Goal: Task Accomplishment & Management: Manage account settings

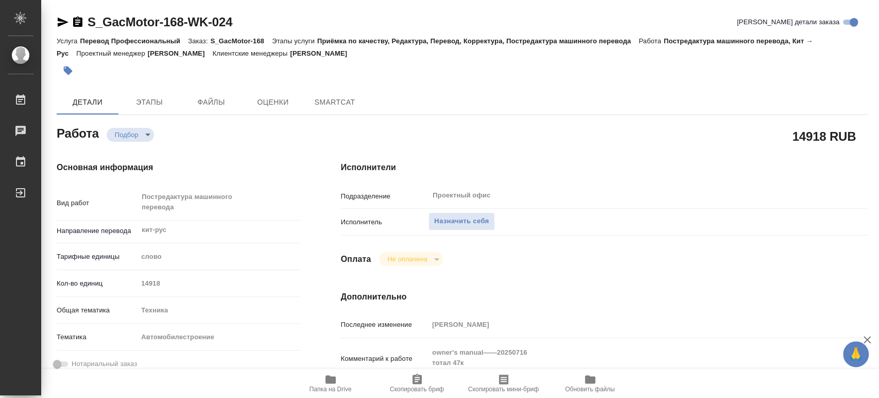
type textarea "x"
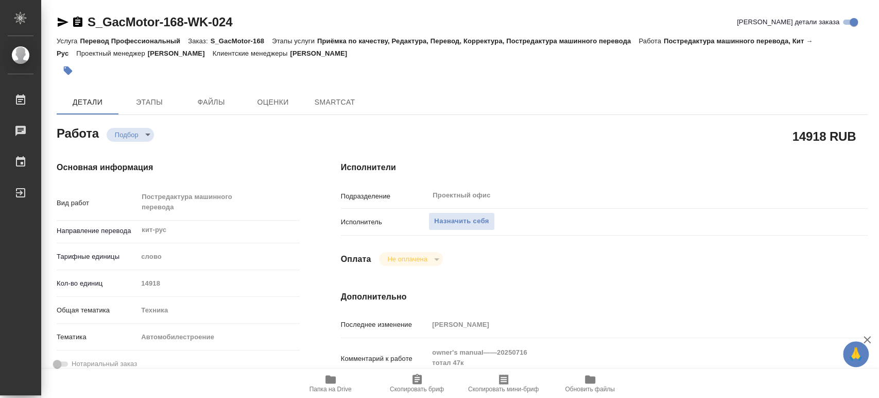
type textarea "x"
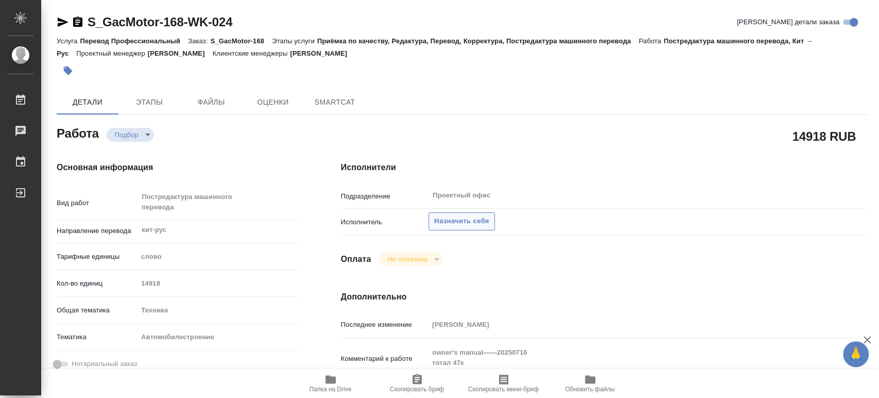
type textarea "x"
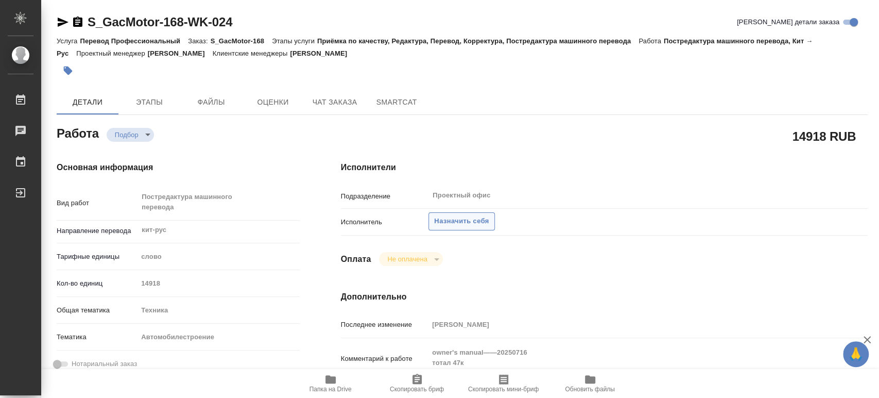
click at [453, 218] on span "Назначить себя" at bounding box center [461, 221] width 55 height 12
type textarea "x"
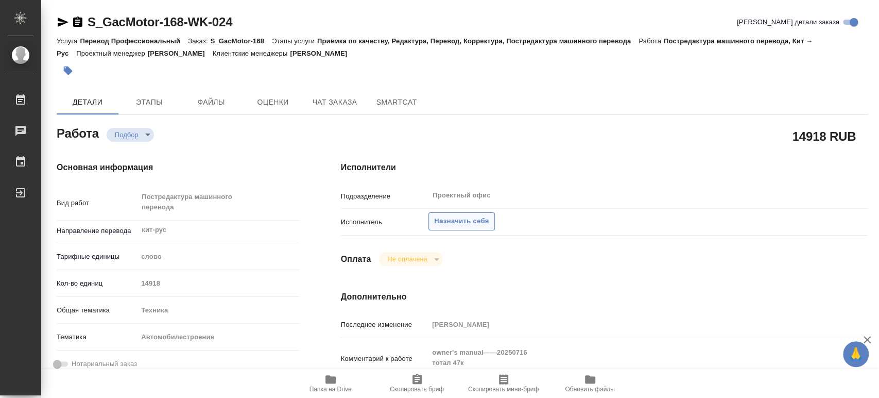
type textarea "x"
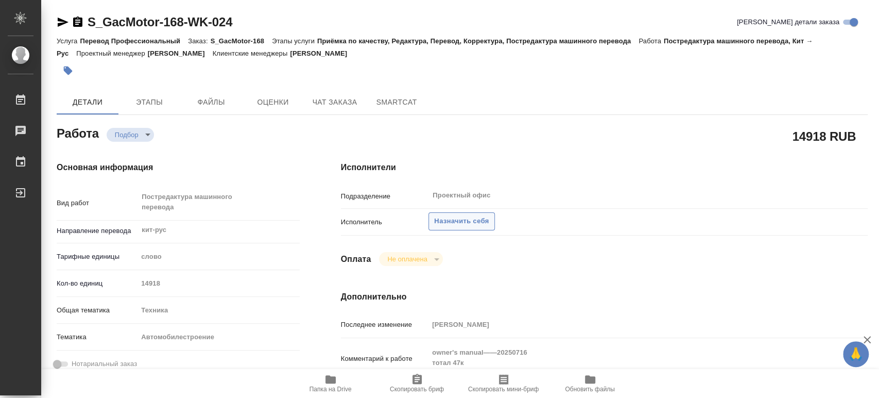
type textarea "x"
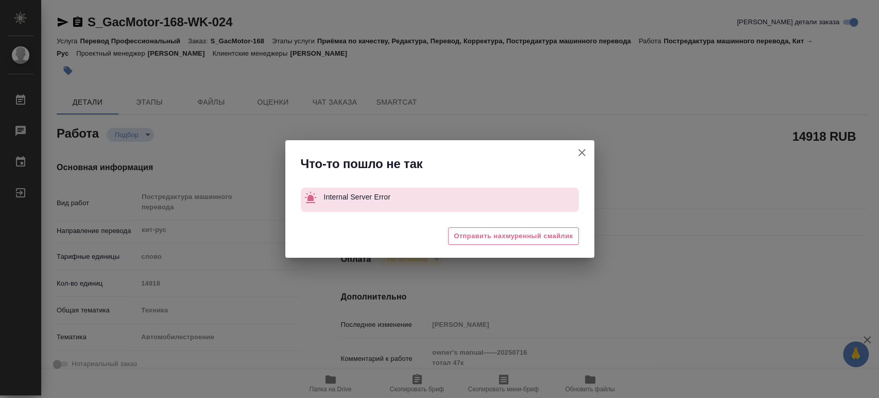
type textarea "x"
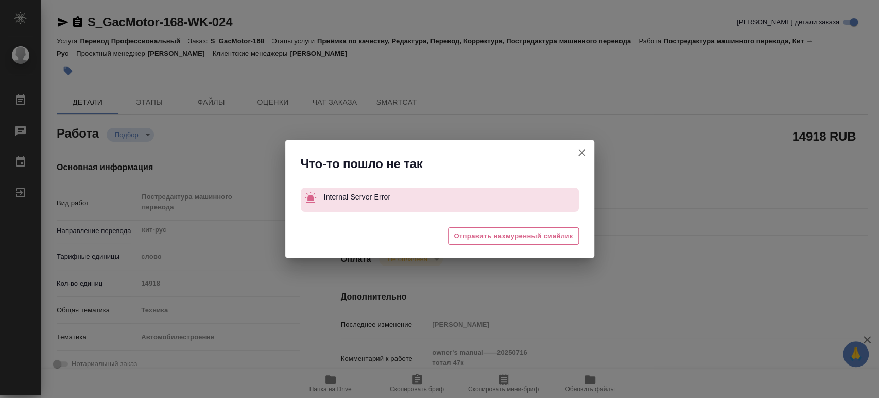
click at [582, 151] on icon "button" at bounding box center [581, 152] width 7 height 7
type textarea "x"
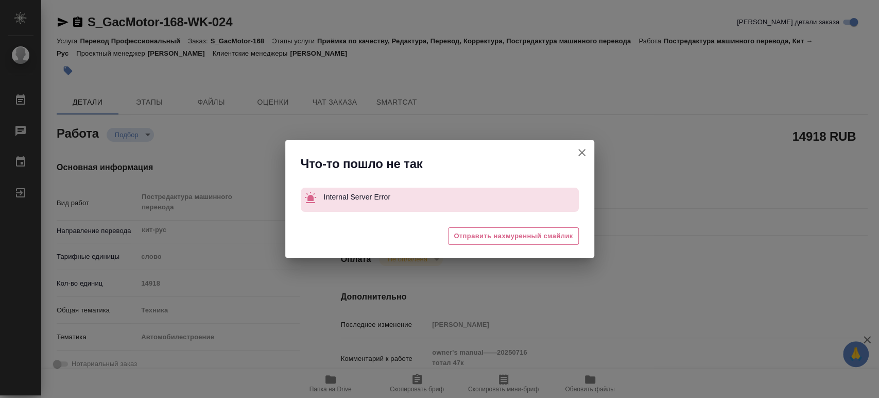
type textarea "x"
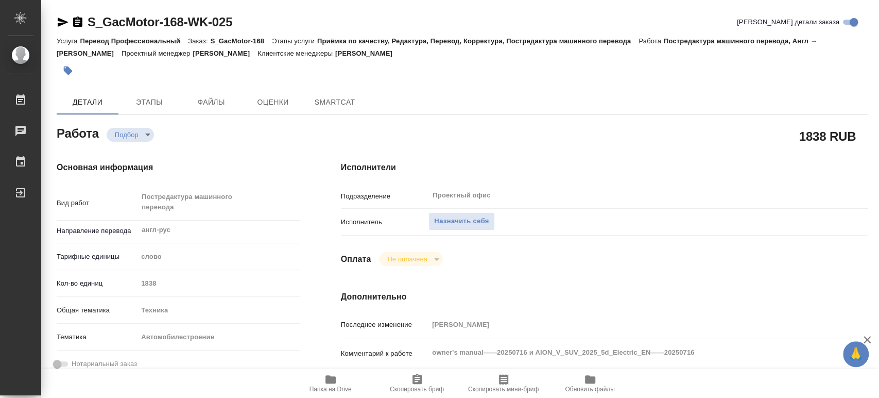
type textarea "x"
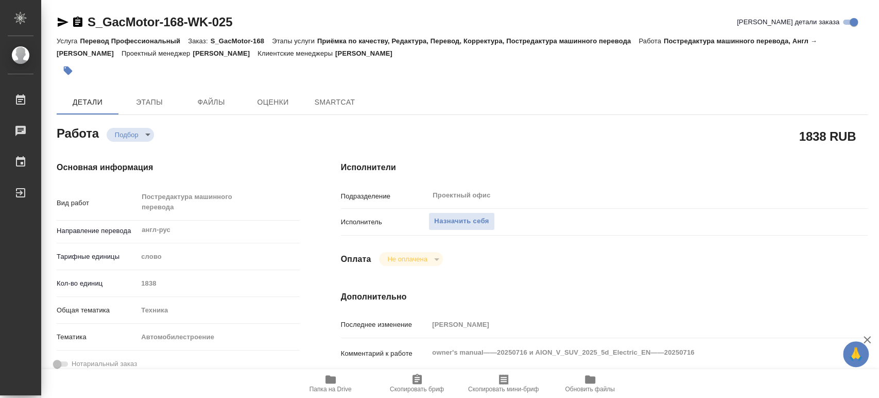
type textarea "x"
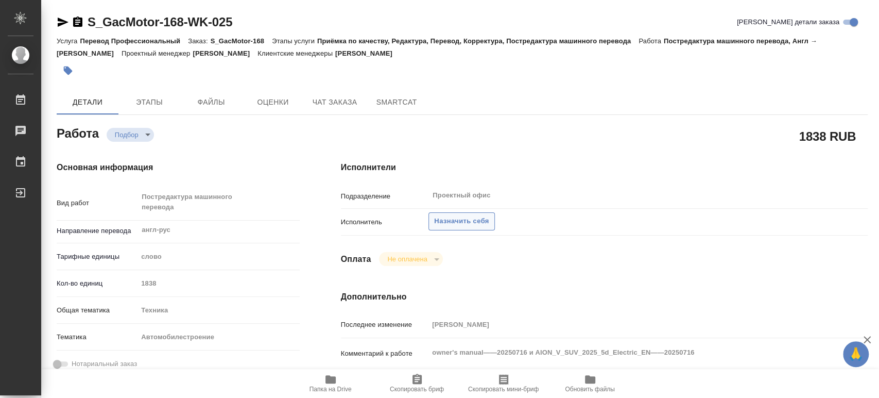
click at [472, 220] on span "Назначить себя" at bounding box center [461, 221] width 55 height 12
type textarea "x"
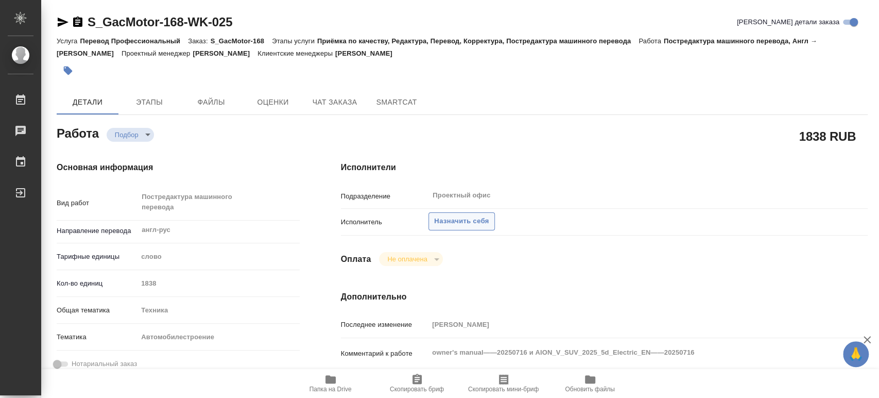
type textarea "x"
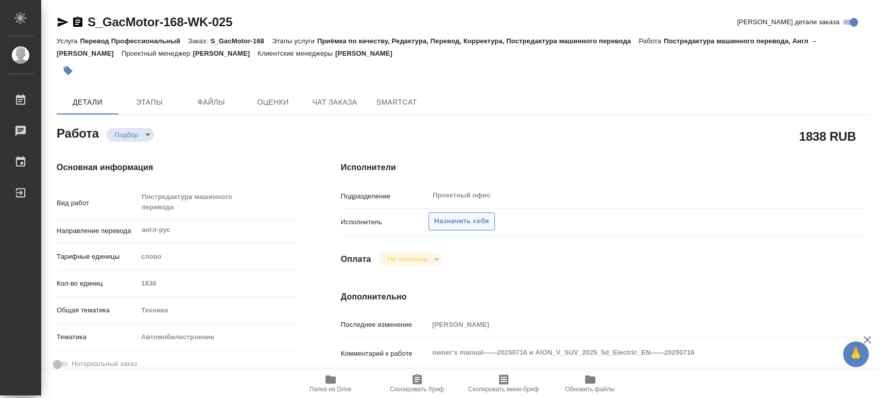
type textarea "x"
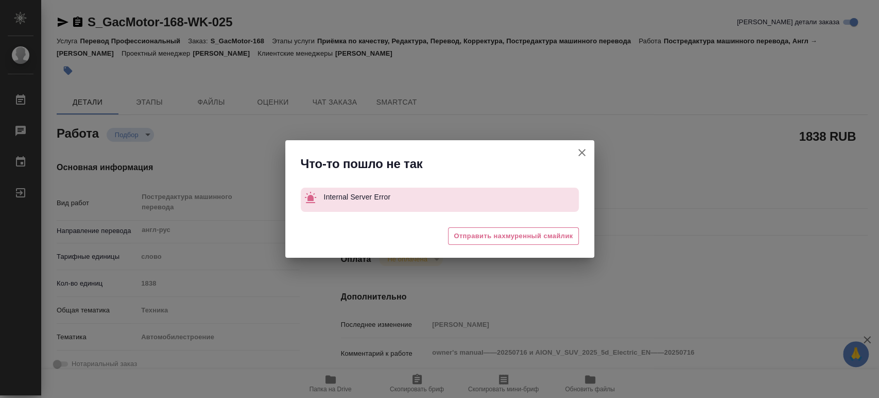
type textarea "x"
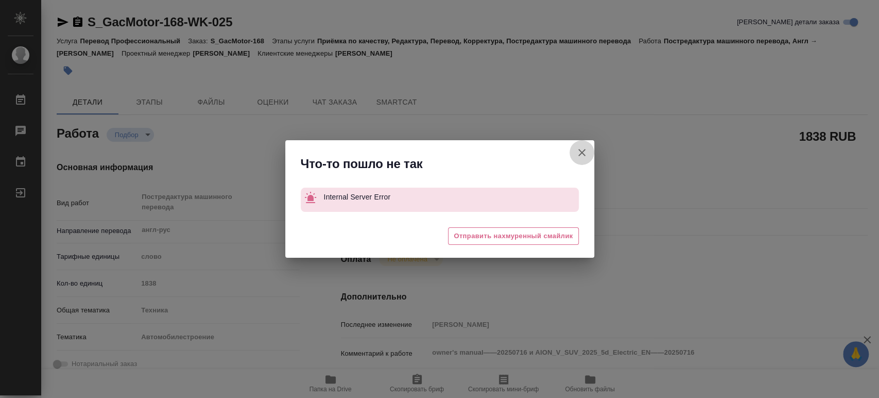
click at [581, 150] on icon "button" at bounding box center [582, 152] width 12 height 12
type textarea "x"
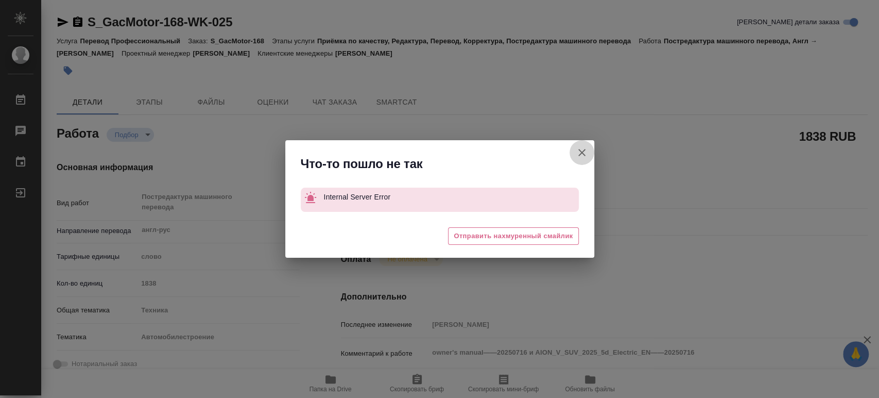
type textarea "x"
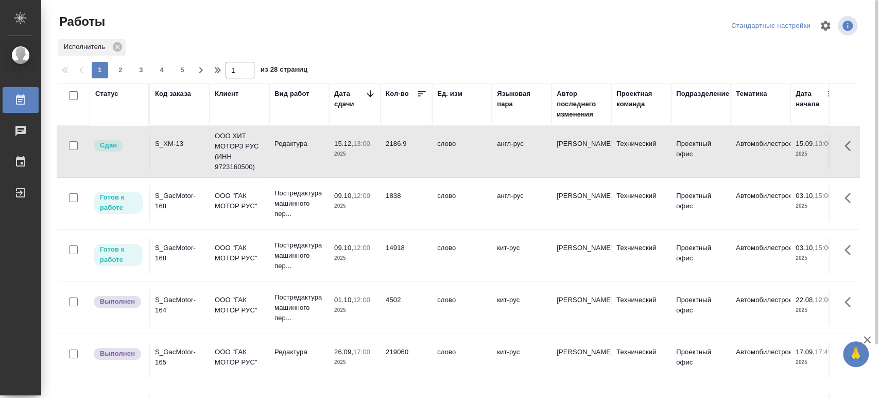
click at [163, 253] on div "S_GacMotor-168" at bounding box center [179, 253] width 49 height 21
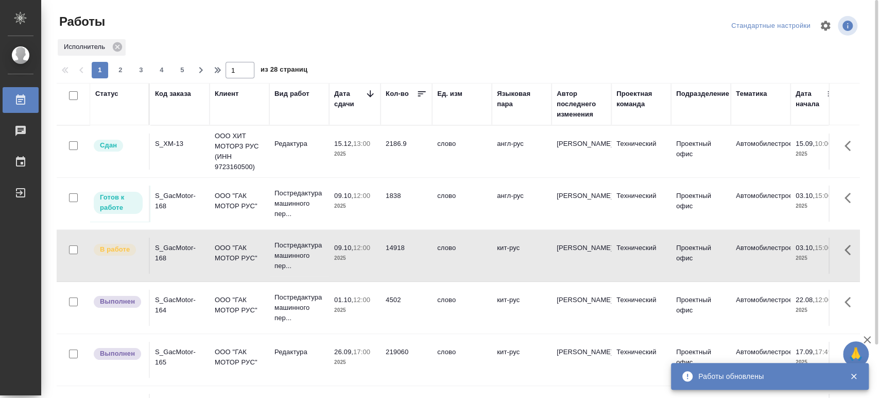
click at [160, 197] on div "S_GacMotor-168" at bounding box center [179, 201] width 49 height 21
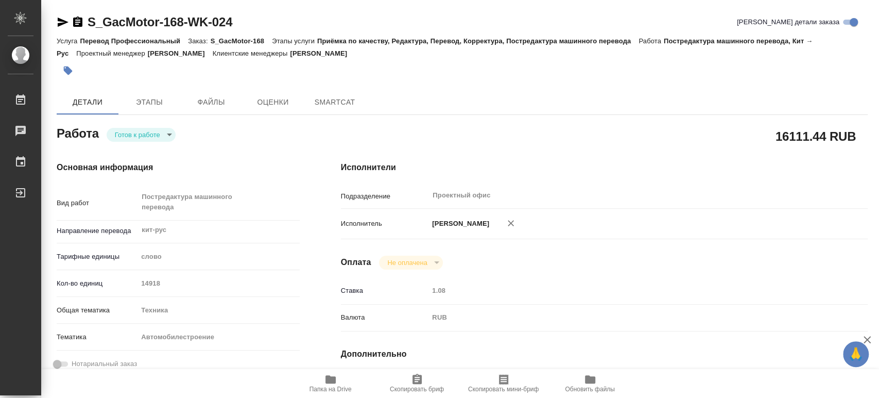
type textarea "x"
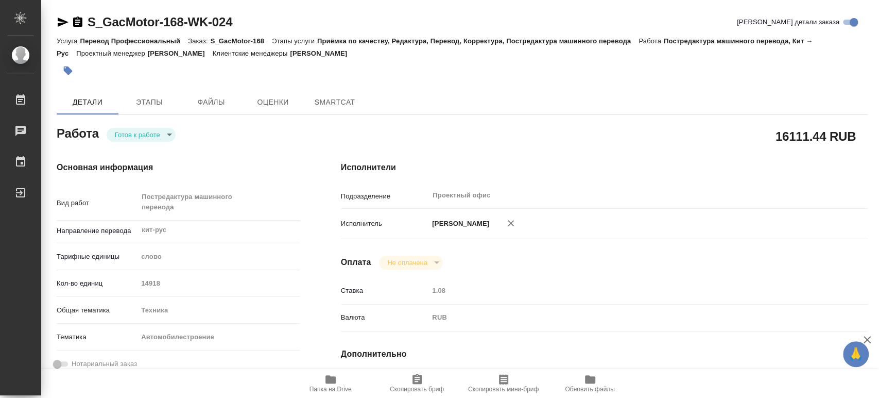
type textarea "x"
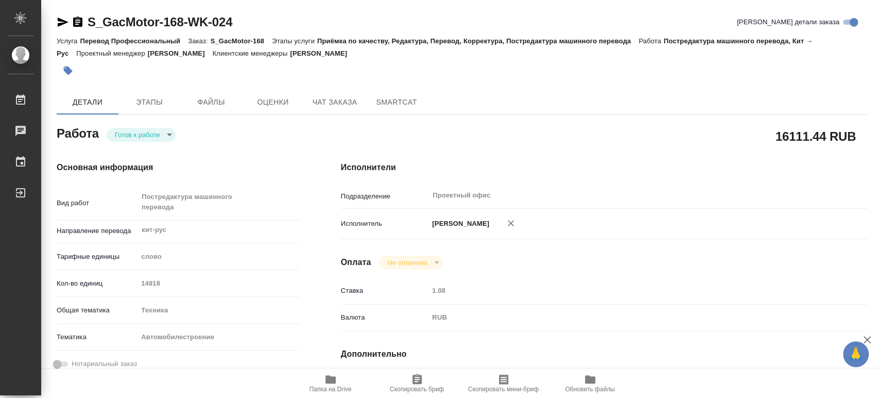
type textarea "x"
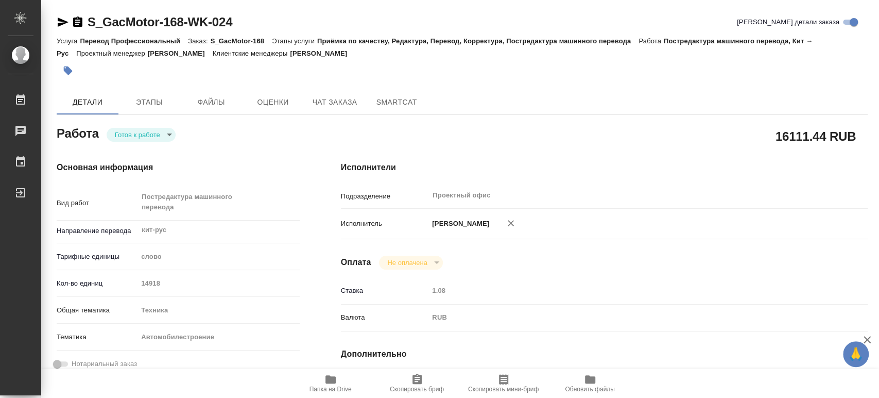
type textarea "x"
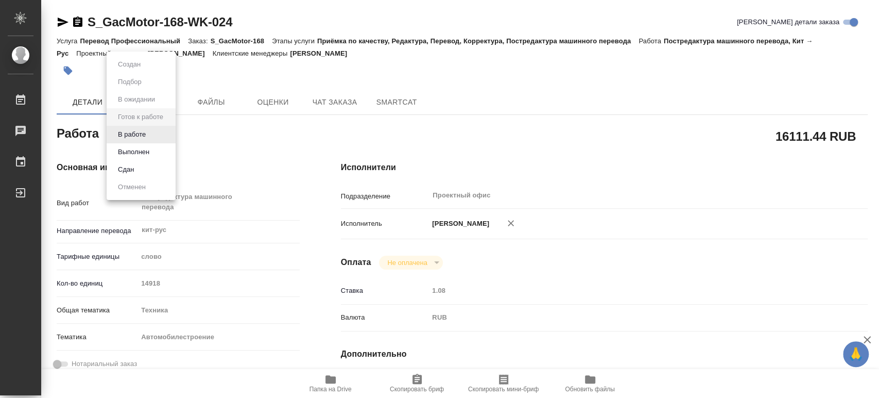
click at [169, 134] on body "🙏 .cls-1 fill:#fff; AWATERA Tsaturyan Robert Работы Чаты График Выйти S_GacMoto…" at bounding box center [439, 199] width 879 height 398
click at [143, 134] on button "В работе" at bounding box center [132, 134] width 34 height 11
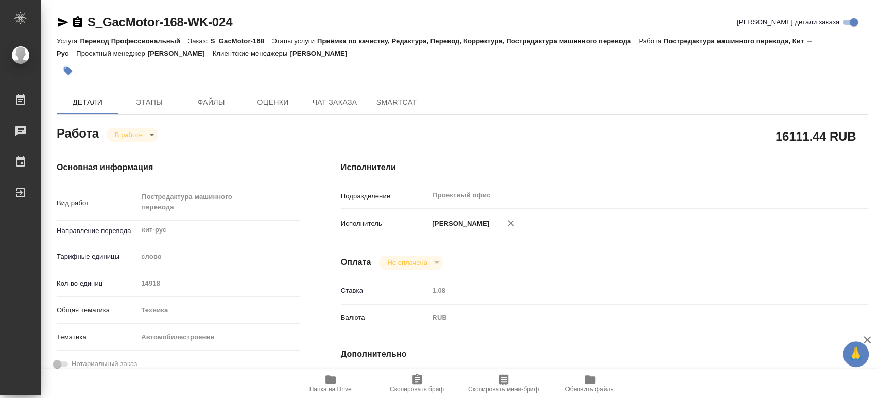
type textarea "x"
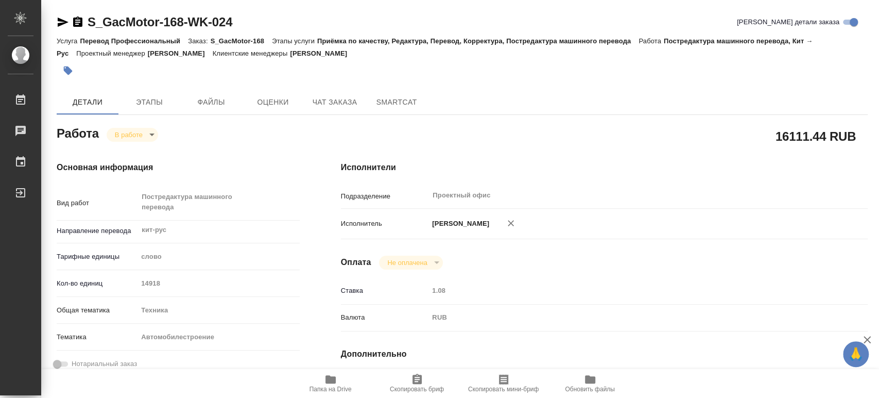
type textarea "x"
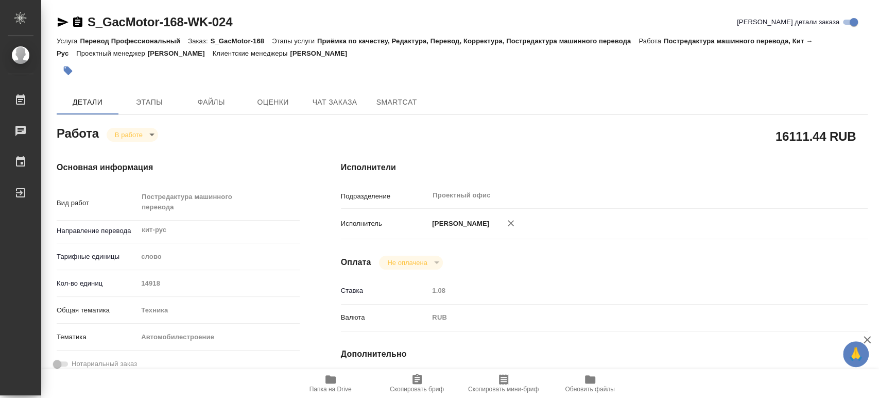
type textarea "x"
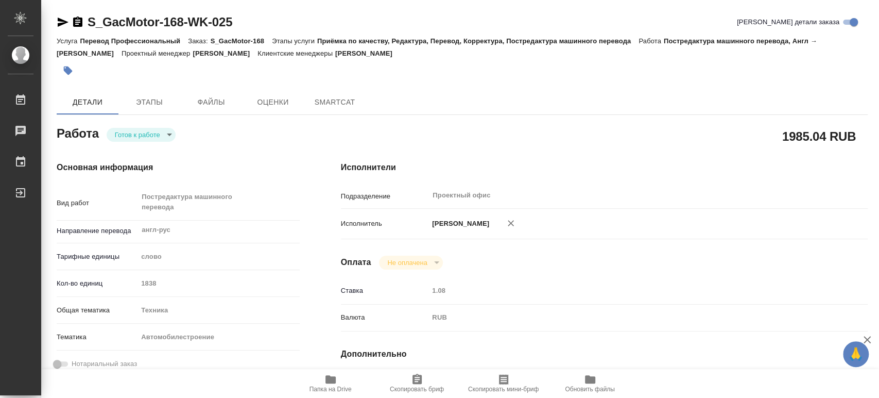
type textarea "x"
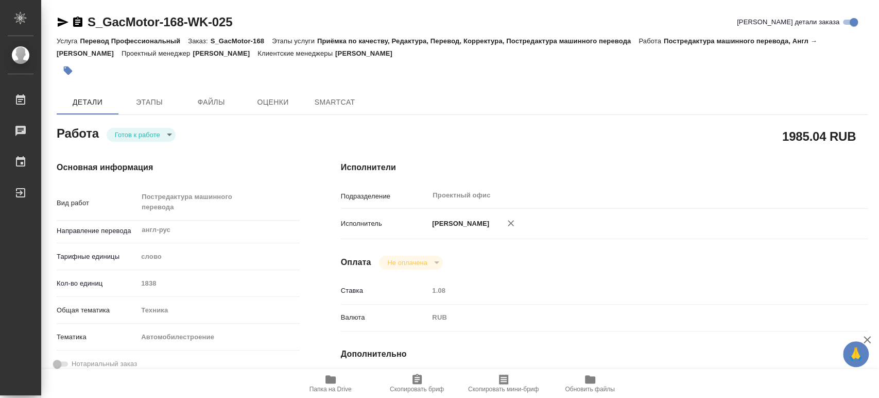
type textarea "x"
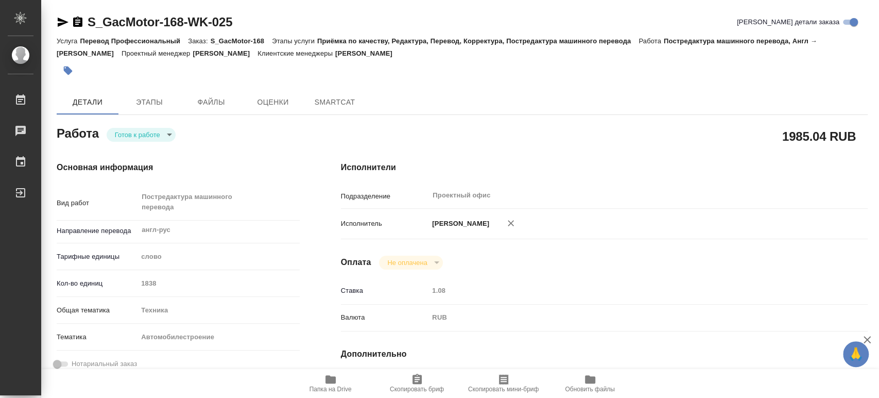
type textarea "x"
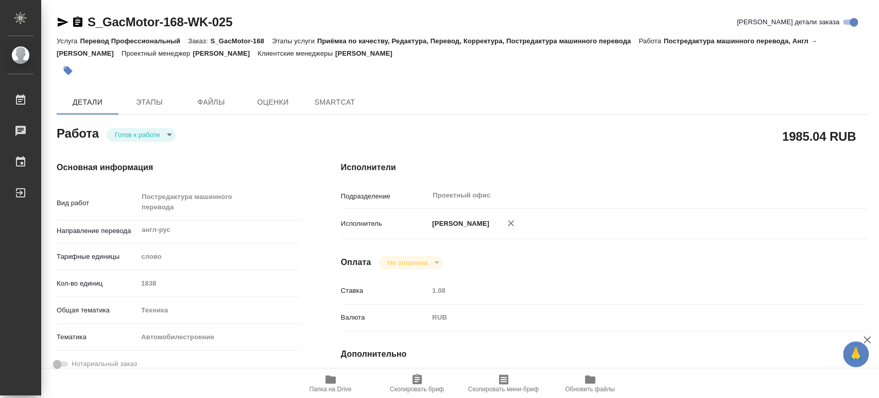
type textarea "x"
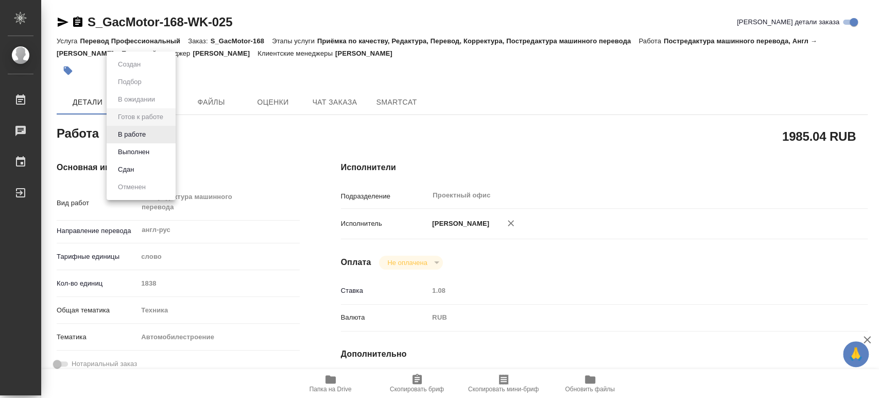
click at [169, 133] on body "🙏 .cls-1 fill:#fff; AWATERA [PERSON_NAME] Чаты График Выйти S_GacMotor-168-WK-0…" at bounding box center [439, 199] width 879 height 398
type textarea "x"
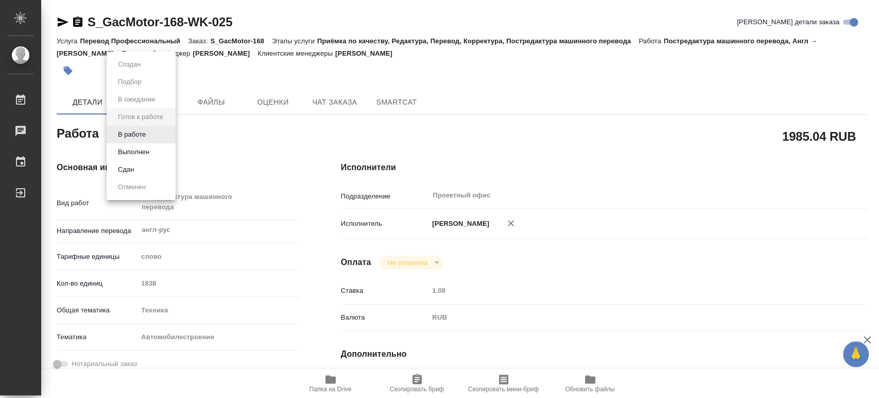
type textarea "x"
click at [134, 135] on button "В работе" at bounding box center [132, 134] width 34 height 11
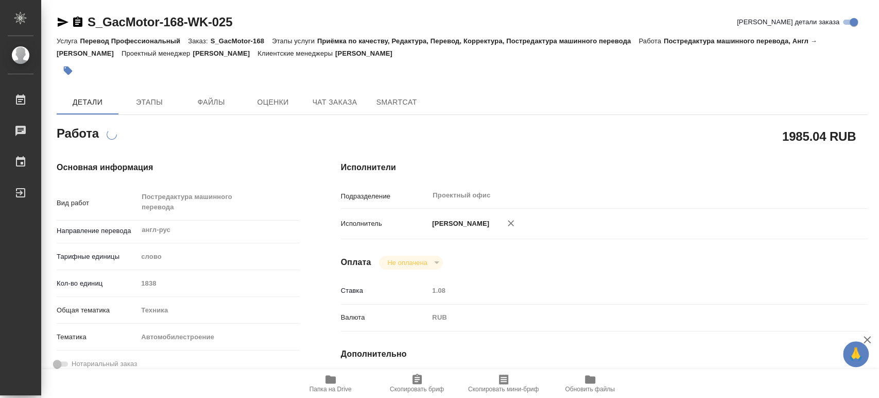
type textarea "x"
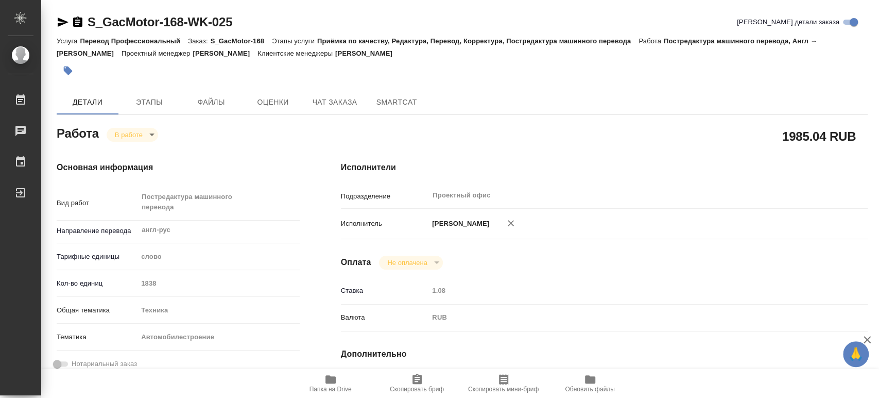
type textarea "x"
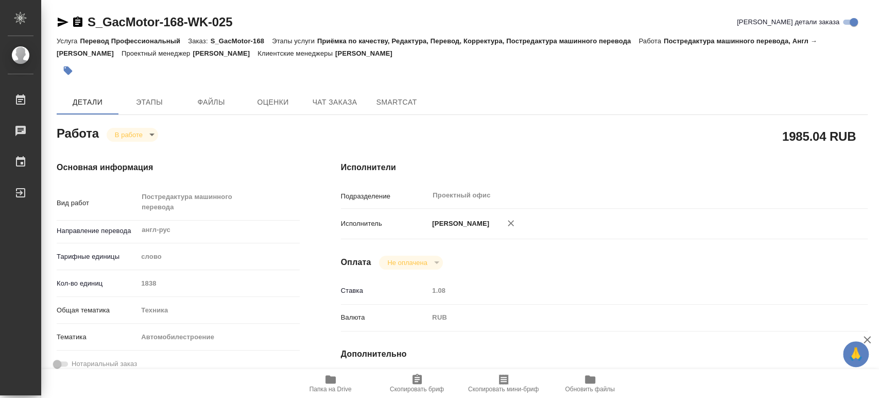
type textarea "x"
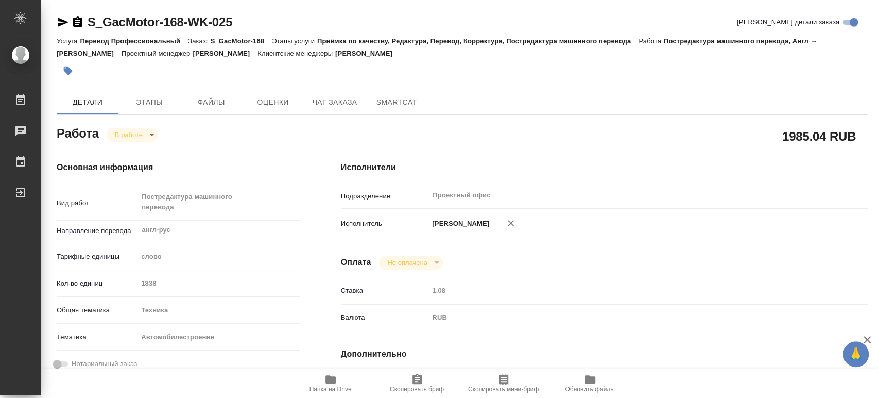
type textarea "x"
